Goal: Find specific page/section: Find specific page/section

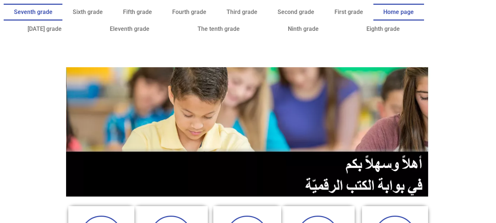
click at [52, 9] on font "Seventh grade" at bounding box center [33, 11] width 39 height 7
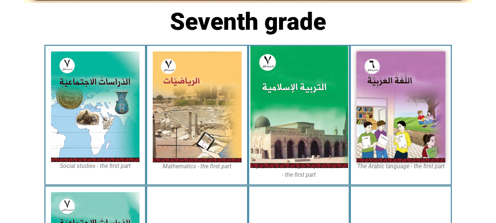
scroll to position [188, 0]
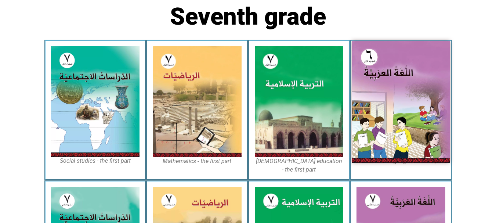
click at [382, 119] on img at bounding box center [401, 102] width 98 height 122
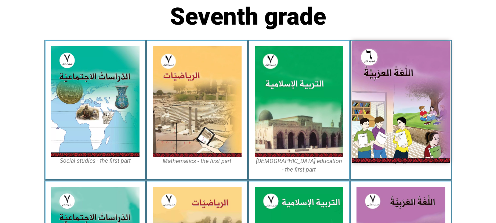
click at [382, 119] on img at bounding box center [401, 102] width 98 height 122
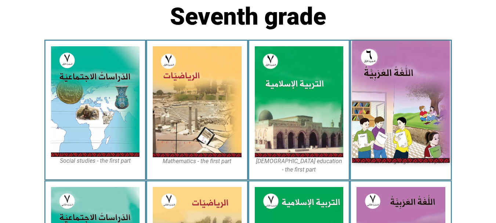
click at [382, 119] on img at bounding box center [401, 102] width 98 height 122
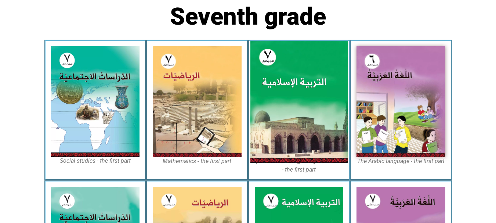
click at [280, 147] on img at bounding box center [299, 102] width 98 height 122
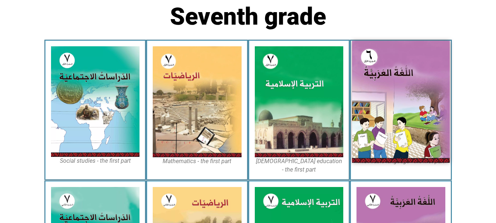
click at [391, 122] on img at bounding box center [401, 102] width 98 height 122
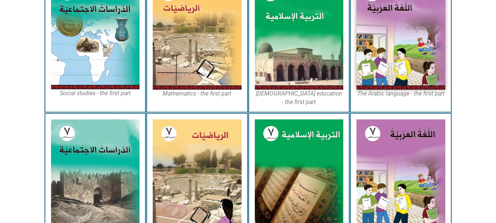
scroll to position [255, 0]
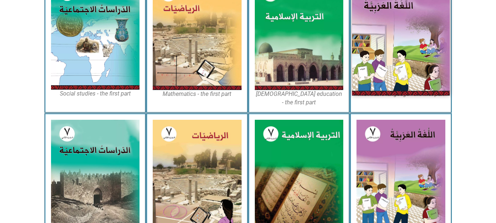
click at [392, 41] on img at bounding box center [401, 35] width 98 height 122
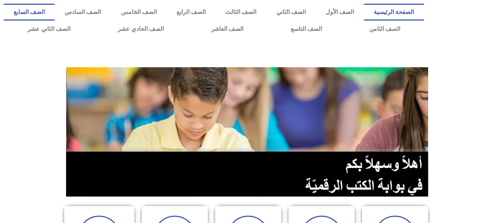
click at [55, 11] on link "الصف السابع" at bounding box center [29, 12] width 51 height 17
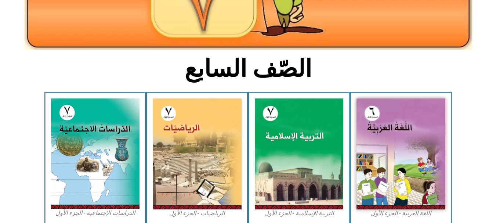
scroll to position [137, 0]
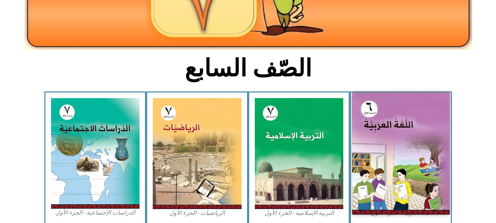
click at [404, 128] on img at bounding box center [401, 154] width 98 height 122
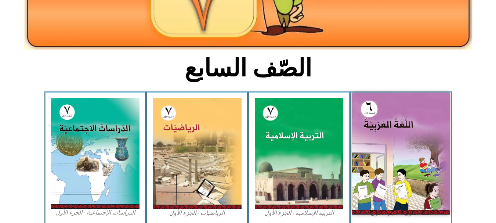
click at [404, 128] on img at bounding box center [401, 154] width 98 height 122
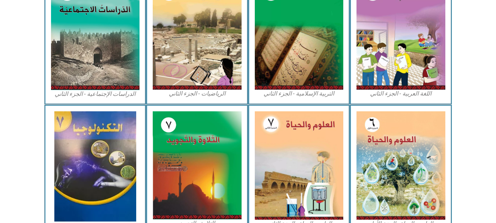
scroll to position [401, 0]
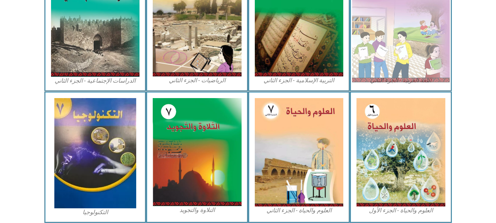
click at [387, 71] on img at bounding box center [401, 21] width 98 height 122
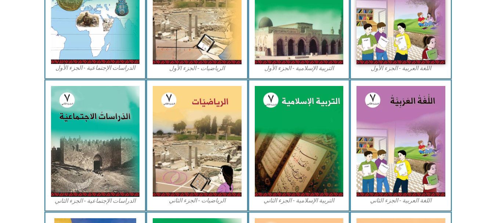
scroll to position [281, 0]
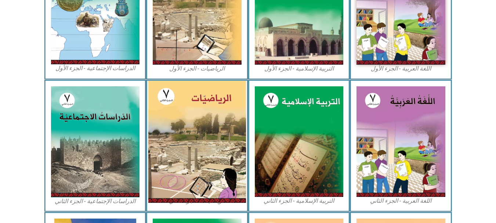
click at [198, 113] on img at bounding box center [197, 141] width 98 height 122
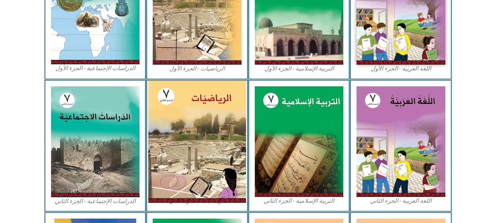
click at [198, 113] on img at bounding box center [197, 141] width 98 height 122
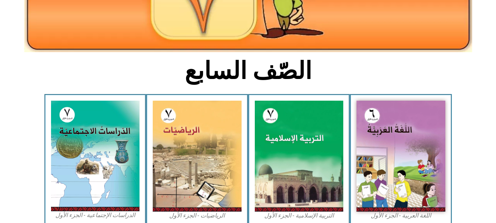
scroll to position [135, 0]
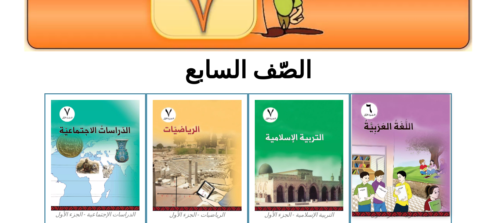
click at [380, 104] on img at bounding box center [401, 155] width 98 height 122
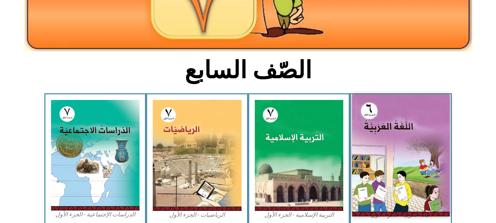
click at [380, 104] on img at bounding box center [401, 155] width 98 height 122
click at [396, 131] on img at bounding box center [401, 155] width 98 height 122
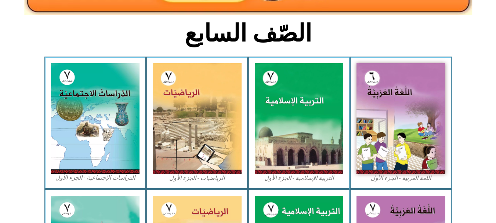
scroll to position [0, 0]
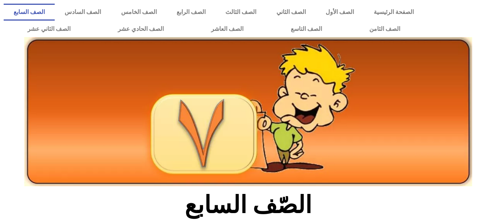
click at [55, 12] on link "الصف السابع" at bounding box center [29, 12] width 51 height 17
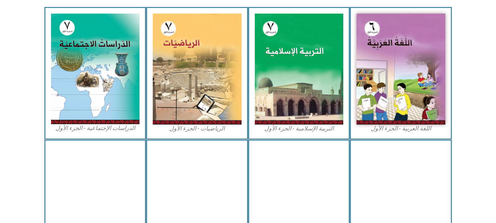
scroll to position [232, 0]
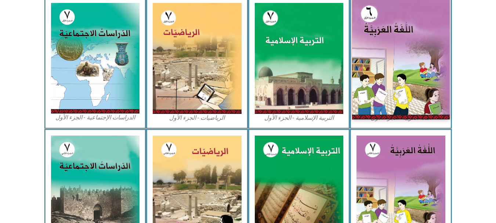
click at [387, 101] on img at bounding box center [401, 58] width 98 height 122
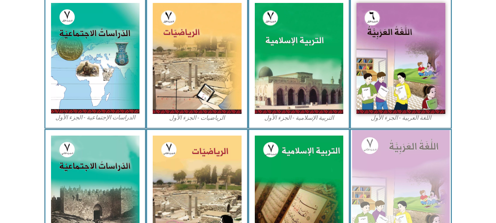
click at [382, 158] on img at bounding box center [401, 191] width 98 height 122
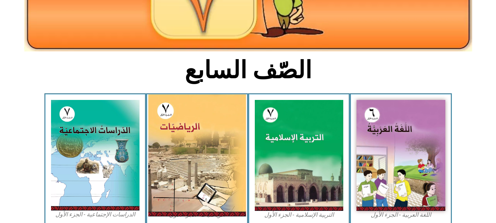
scroll to position [135, 0]
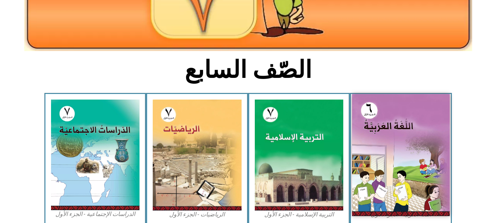
click at [370, 142] on img at bounding box center [401, 155] width 98 height 122
click at [370, 145] on img at bounding box center [401, 155] width 98 height 122
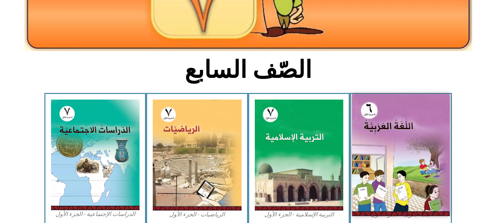
click at [370, 145] on img at bounding box center [401, 155] width 98 height 122
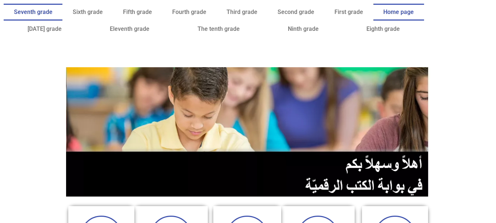
click at [52, 11] on font "Seventh grade" at bounding box center [33, 11] width 39 height 7
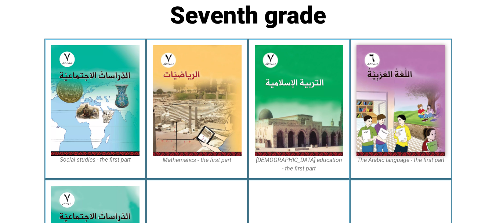
scroll to position [190, 0]
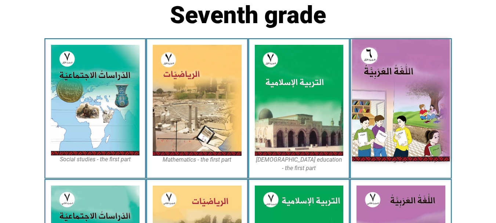
click at [391, 88] on img at bounding box center [401, 100] width 98 height 122
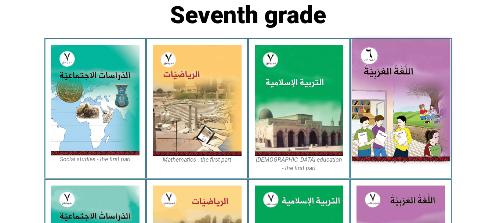
click at [391, 88] on img at bounding box center [401, 100] width 98 height 122
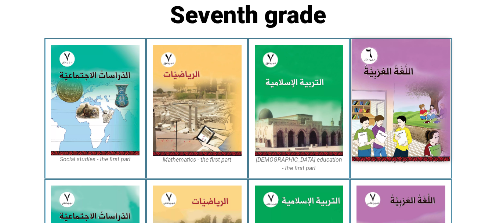
click at [391, 88] on img at bounding box center [401, 100] width 98 height 122
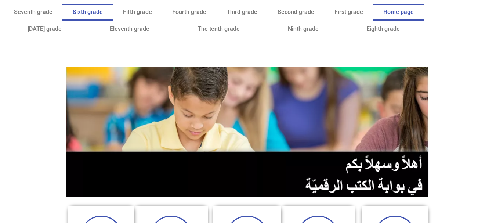
drag, startPoint x: 0, startPoint y: 0, endPoint x: 106, endPoint y: 5, distance: 106.2
click at [106, 5] on link "Sixth grade" at bounding box center [87, 12] width 50 height 17
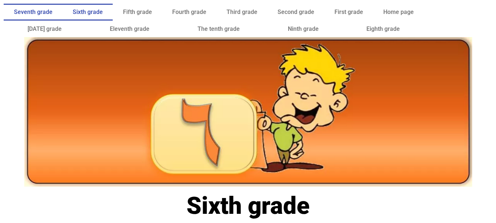
click at [52, 10] on font "Seventh grade" at bounding box center [33, 11] width 39 height 7
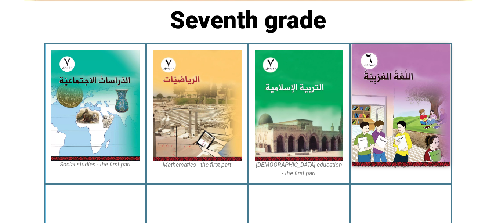
scroll to position [185, 0]
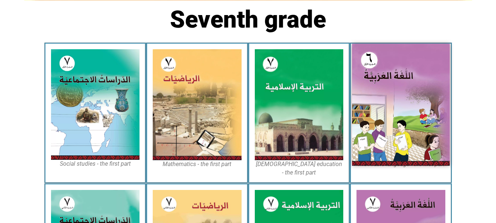
click at [397, 91] on img at bounding box center [401, 105] width 98 height 122
click at [398, 91] on img at bounding box center [401, 105] width 98 height 122
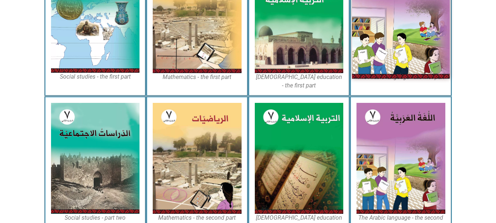
scroll to position [297, 0]
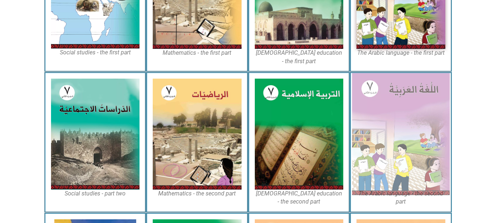
click at [398, 91] on img at bounding box center [401, 134] width 98 height 122
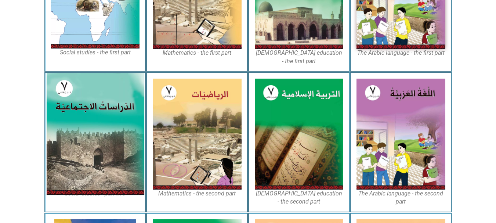
click at [115, 121] on img at bounding box center [95, 134] width 98 height 122
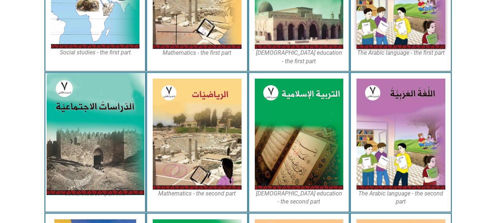
click at [115, 121] on img at bounding box center [95, 134] width 98 height 122
